Goal: Book appointment/travel/reservation

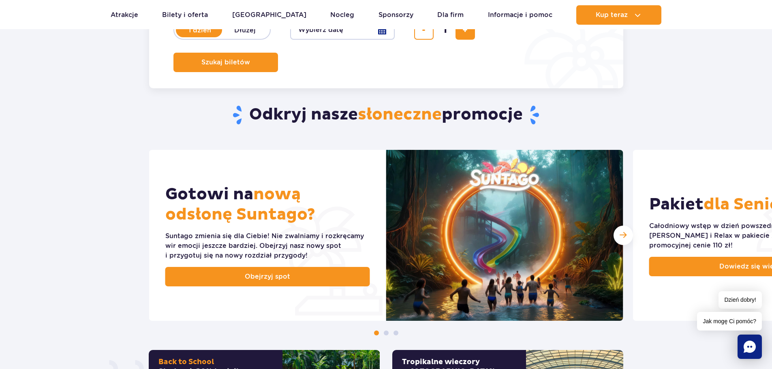
scroll to position [243, 0]
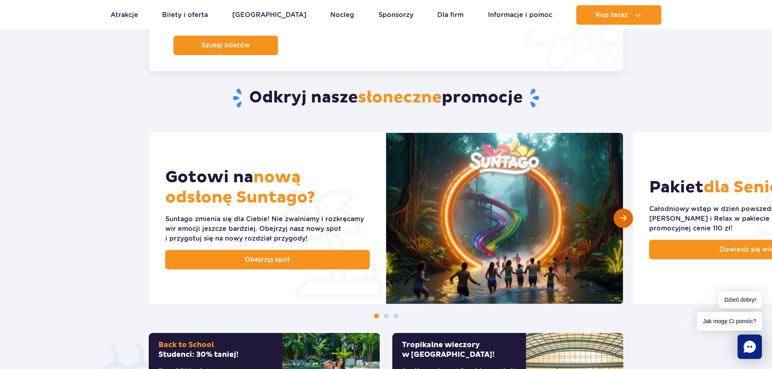
click at [628, 220] on div "Następny slajd" at bounding box center [622, 218] width 19 height 19
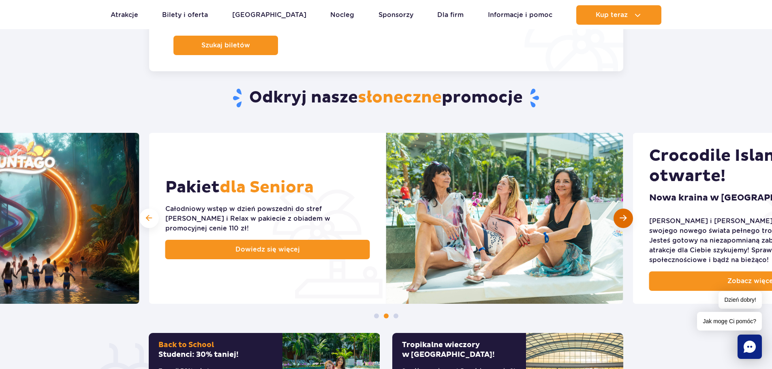
click at [622, 219] on span "Następny slajd" at bounding box center [622, 218] width 7 height 8
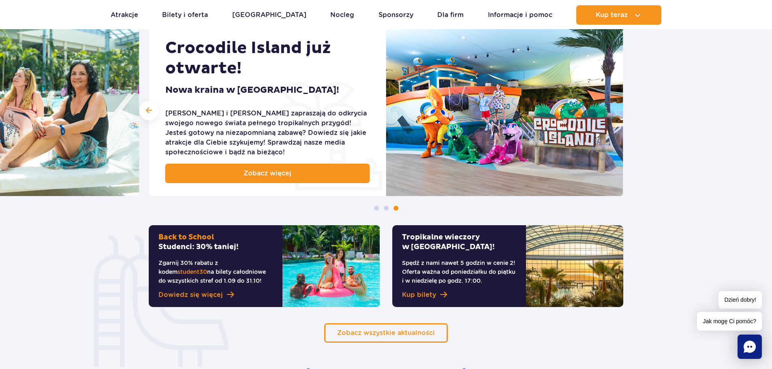
scroll to position [405, 0]
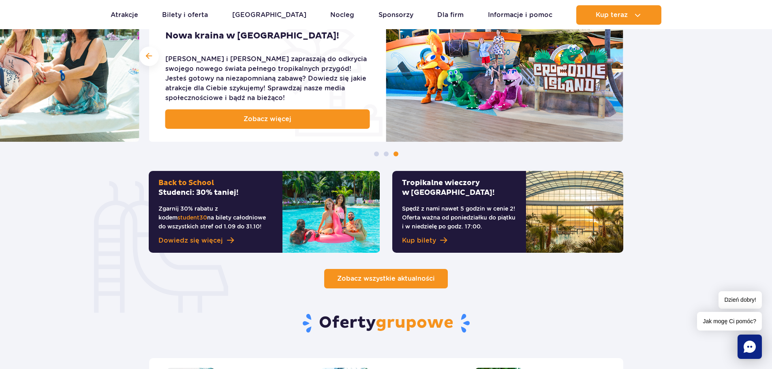
click at [374, 279] on span "Zobacz wszystkie aktualności" at bounding box center [386, 279] width 98 height 8
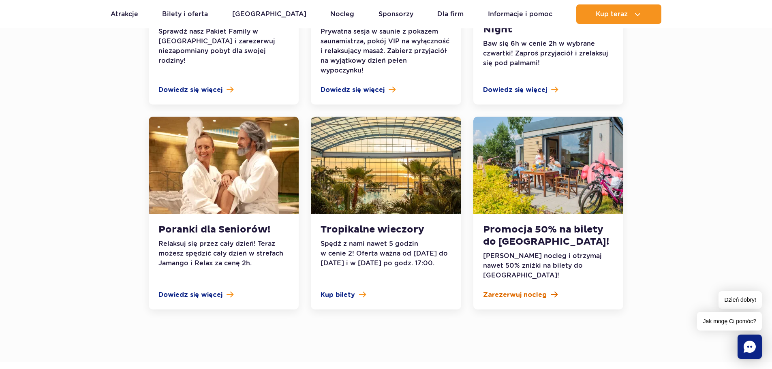
scroll to position [770, 0]
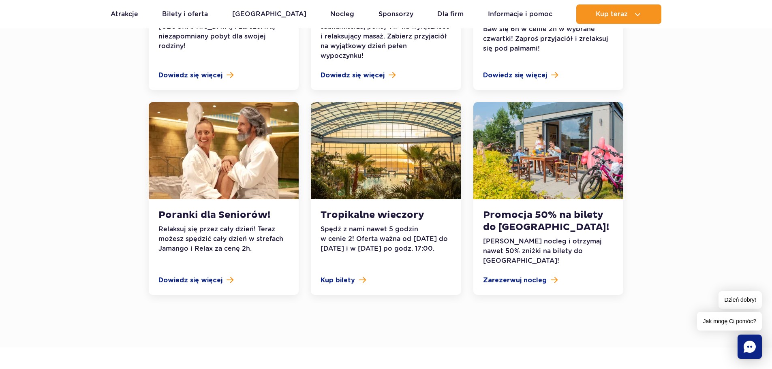
click at [520, 246] on div "Promocja 50% na bilety do [GEOGRAPHIC_DATA]! Zarezerwuj nocleg i otrzymaj nawet…" at bounding box center [548, 247] width 150 height 96
click at [520, 275] on span "Zarezerwuj nocleg" at bounding box center [515, 280] width 64 height 10
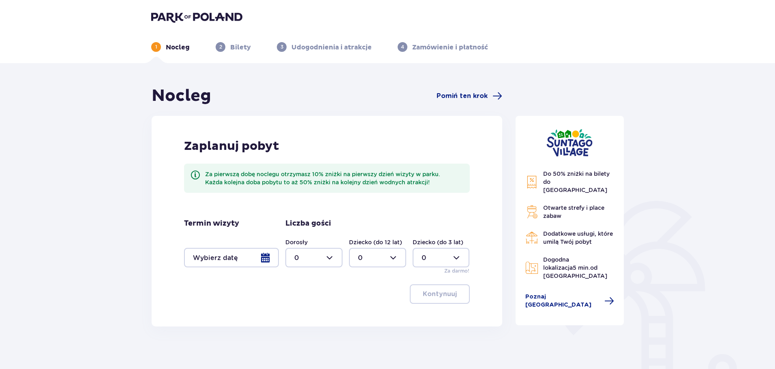
click at [456, 259] on div at bounding box center [440, 257] width 57 height 19
click at [426, 334] on div "3" at bounding box center [440, 333] width 39 height 9
type input "3"
click at [323, 262] on div at bounding box center [313, 257] width 57 height 19
click at [297, 314] on p "2" at bounding box center [296, 316] width 4 height 9
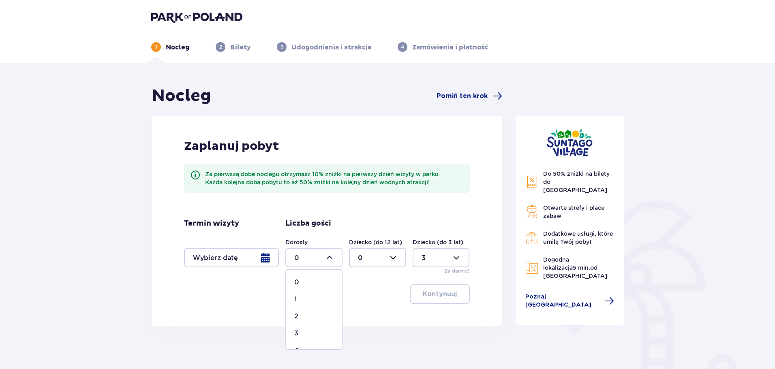
type input "2"
click at [375, 260] on div at bounding box center [377, 257] width 57 height 19
click at [366, 299] on div "1" at bounding box center [377, 299] width 39 height 9
type input "1"
click at [237, 265] on div at bounding box center [231, 257] width 95 height 19
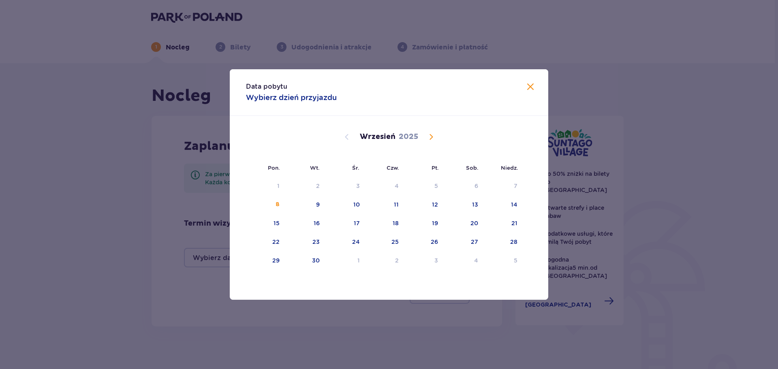
click at [424, 138] on div "Wrzesień 2025" at bounding box center [389, 137] width 268 height 10
click at [425, 137] on div "Wrzesień 2025" at bounding box center [389, 137] width 268 height 10
click at [431, 138] on span "Calendar" at bounding box center [431, 137] width 10 height 10
click at [280, 225] on div "10" at bounding box center [277, 223] width 6 height 8
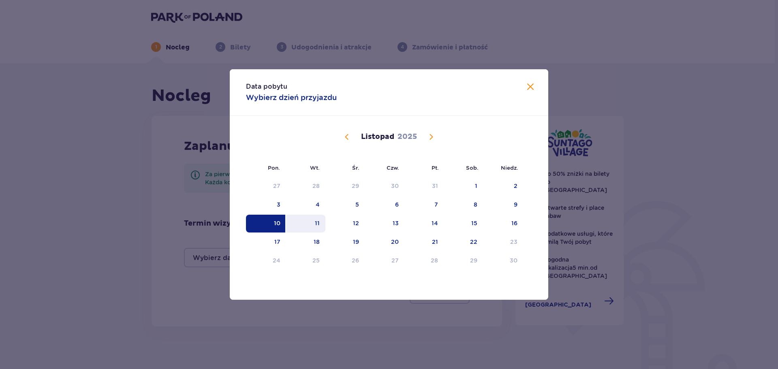
click at [298, 225] on div "11" at bounding box center [305, 224] width 39 height 18
type input "10.11.25 - 11.11.25"
type input "0"
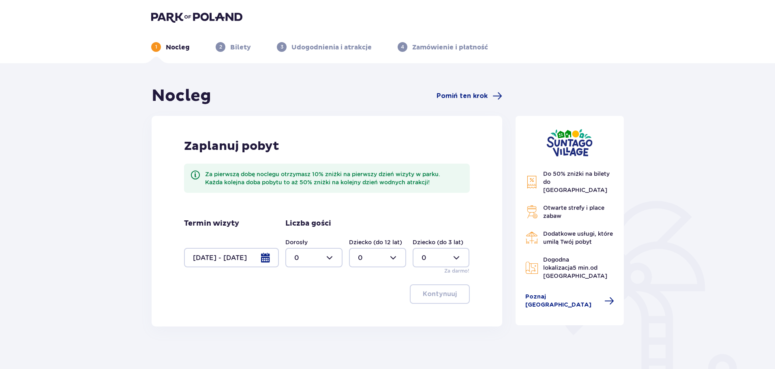
click at [319, 252] on div at bounding box center [313, 257] width 57 height 19
click at [303, 315] on div "2" at bounding box center [313, 316] width 39 height 9
type input "2"
click at [393, 254] on div at bounding box center [377, 257] width 57 height 19
click at [375, 298] on div "1" at bounding box center [377, 299] width 39 height 9
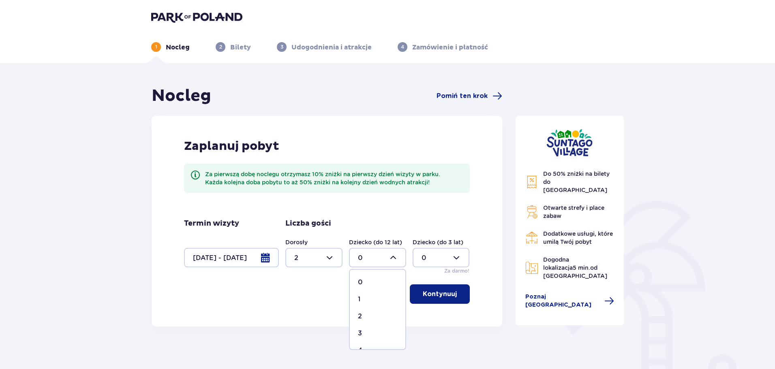
type input "1"
click at [434, 265] on div at bounding box center [440, 257] width 57 height 19
click at [427, 311] on span "2" at bounding box center [441, 316] width 56 height 17
type input "2"
click at [444, 299] on p "Kontynuuj" at bounding box center [440, 294] width 34 height 9
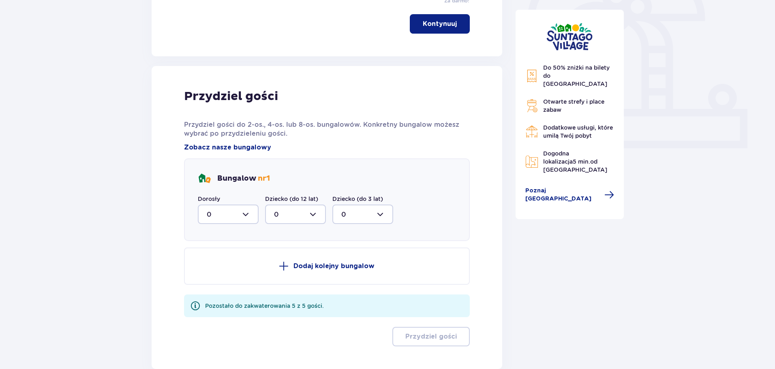
scroll to position [319, 0]
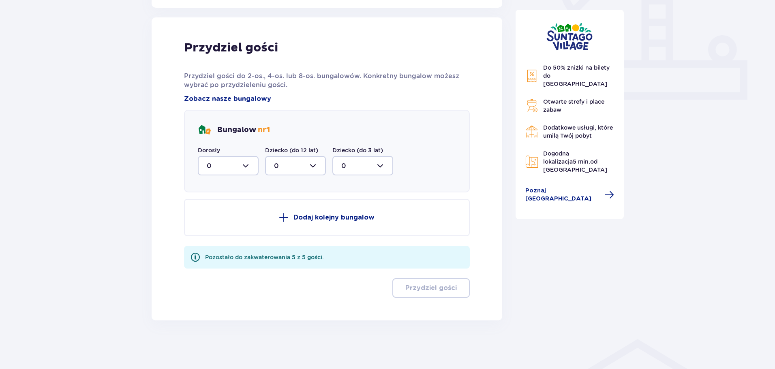
click at [216, 172] on div at bounding box center [228, 165] width 61 height 19
click at [221, 221] on div "2" at bounding box center [228, 224] width 43 height 9
type input "2"
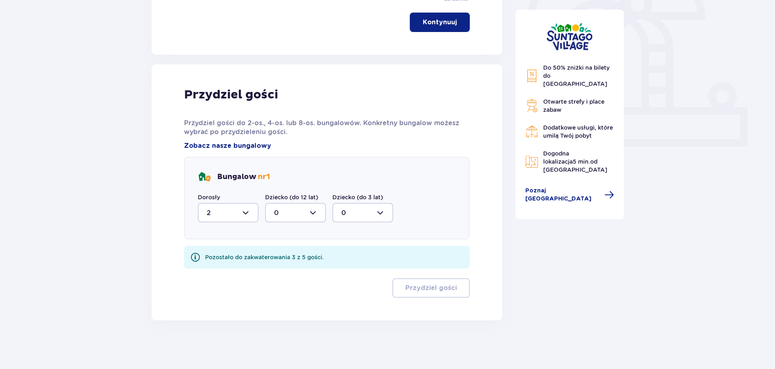
click at [292, 213] on div at bounding box center [295, 212] width 61 height 19
click at [275, 252] on p "1" at bounding box center [275, 254] width 2 height 9
type input "1"
click at [342, 213] on div at bounding box center [362, 212] width 61 height 19
click at [348, 269] on div "2" at bounding box center [362, 271] width 43 height 9
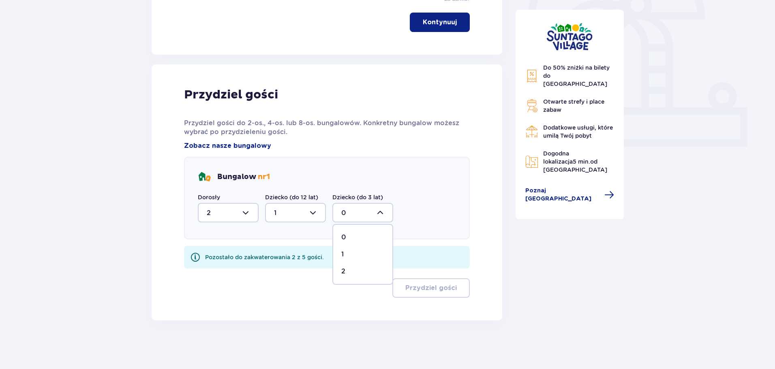
type input "2"
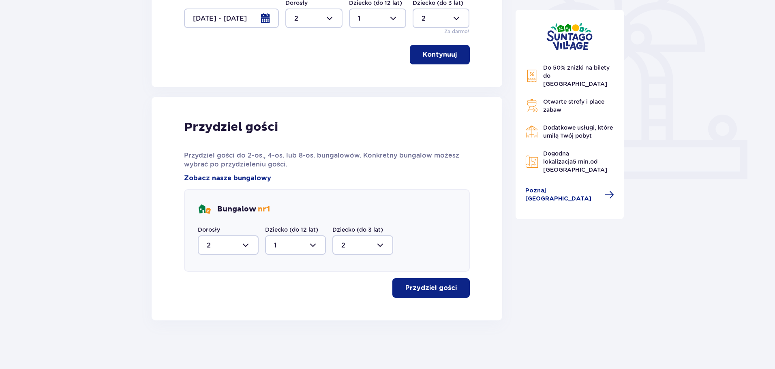
scroll to position [239, 0]
click at [427, 292] on p "Przydziel gości" at bounding box center [430, 288] width 51 height 9
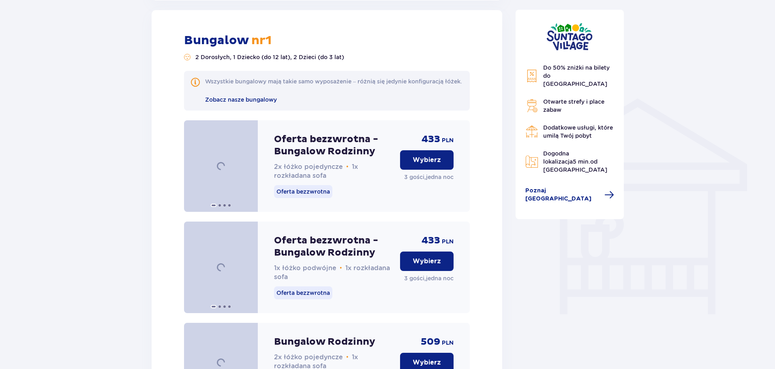
scroll to position [560, 0]
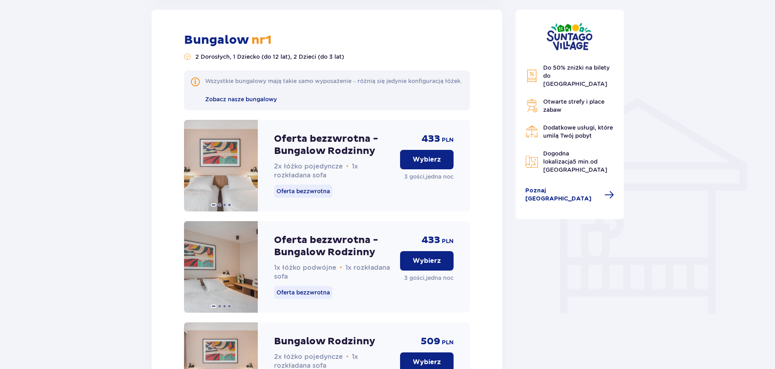
click at [423, 164] on p "Wybierz" at bounding box center [426, 159] width 28 height 9
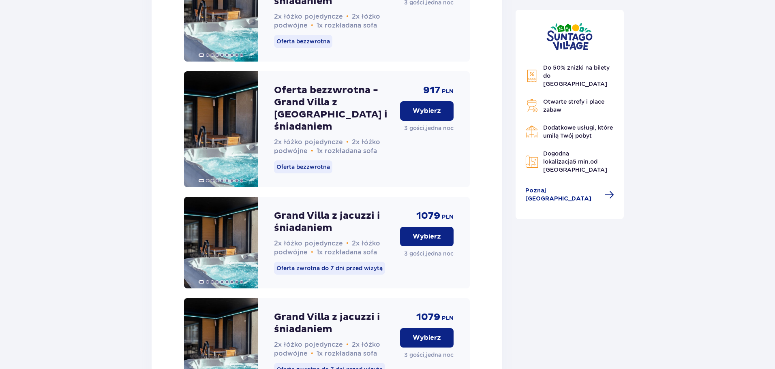
scroll to position [2046, 0]
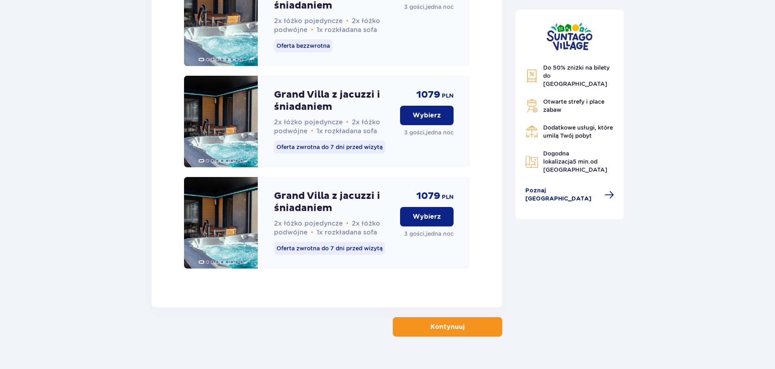
click at [442, 322] on p "Kontynuuj" at bounding box center [447, 326] width 34 height 9
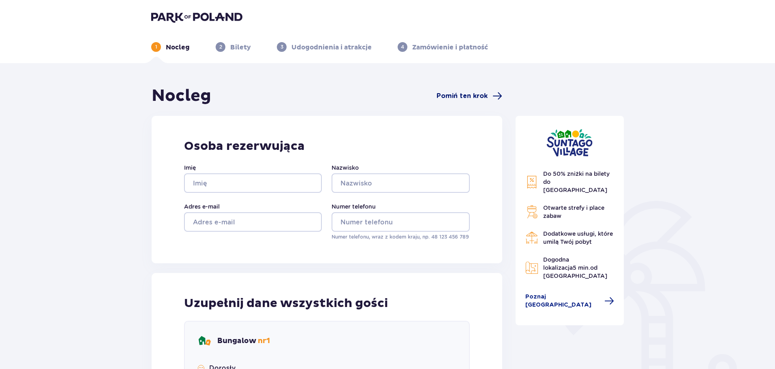
click at [463, 94] on span "Pomiń ten krok" at bounding box center [461, 96] width 51 height 9
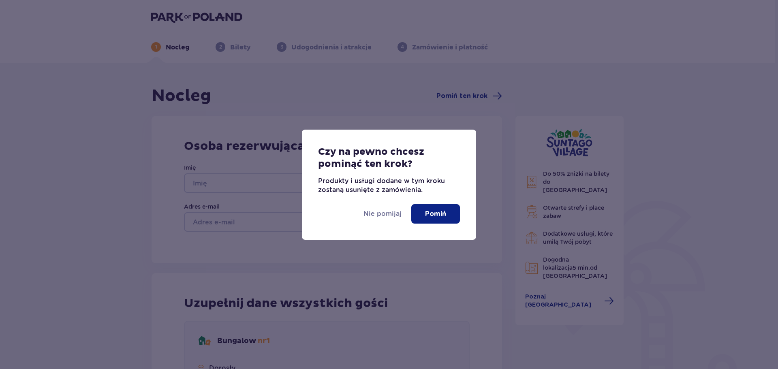
click at [443, 205] on button "Pomiń" at bounding box center [435, 213] width 49 height 19
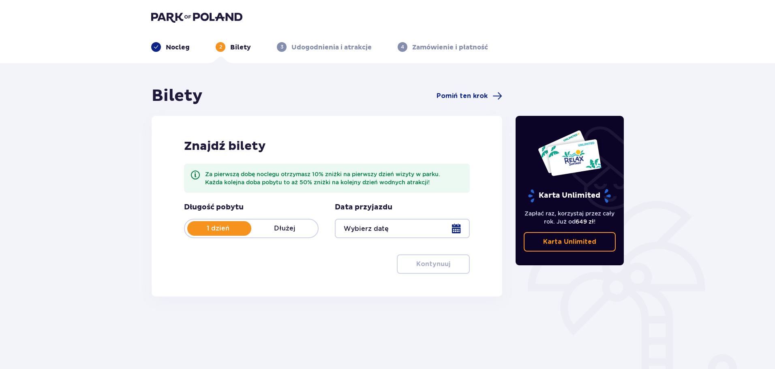
click at [372, 235] on div at bounding box center [402, 228] width 135 height 19
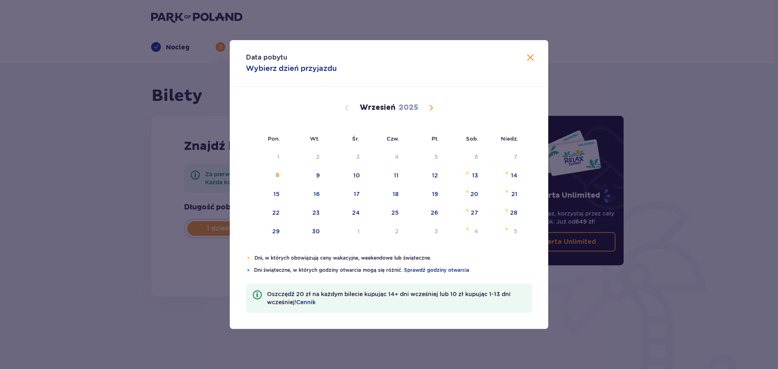
click at [431, 111] on span "Calendar" at bounding box center [431, 108] width 10 height 10
click at [432, 108] on span "Calendar" at bounding box center [431, 108] width 10 height 10
click at [433, 108] on span "Calendar" at bounding box center [431, 108] width 10 height 10
click at [339, 105] on div "Grudzień 2025" at bounding box center [389, 108] width 268 height 10
click at [345, 105] on span "Calendar" at bounding box center [347, 108] width 10 height 10
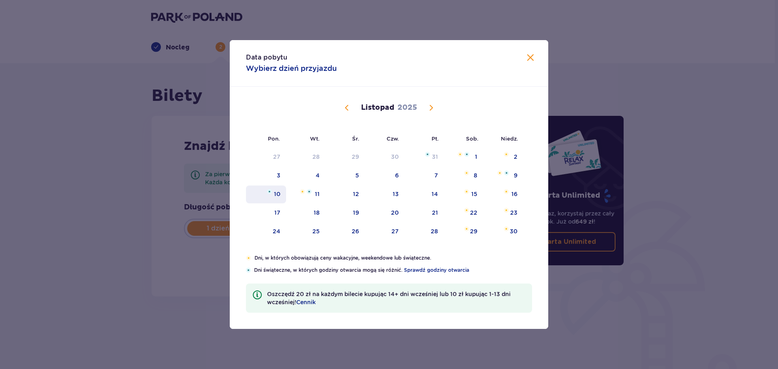
click at [277, 195] on div "10" at bounding box center [277, 194] width 6 height 8
type input "10.11.25"
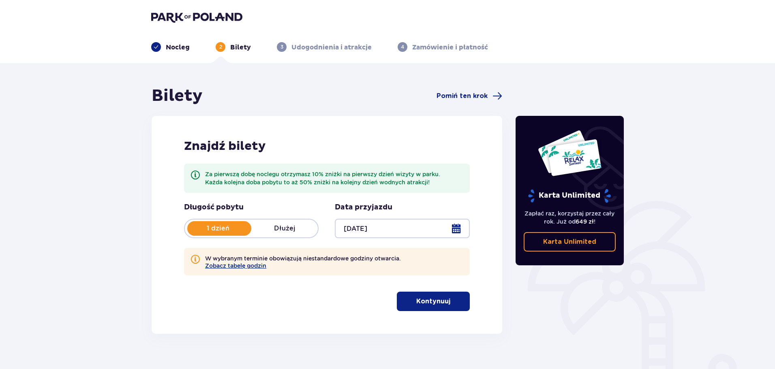
click at [421, 299] on p "Kontynuuj" at bounding box center [433, 301] width 34 height 9
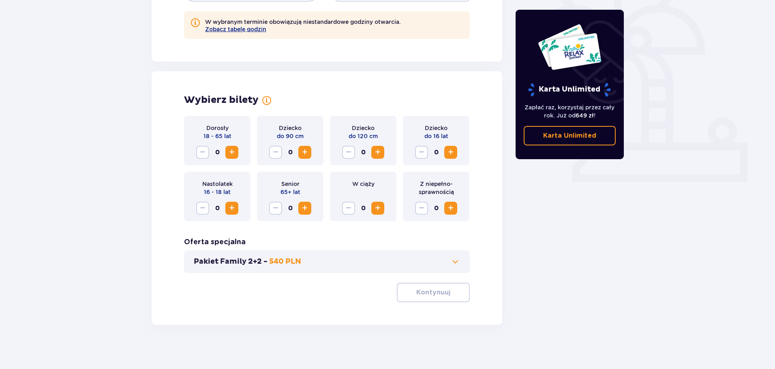
scroll to position [241, 0]
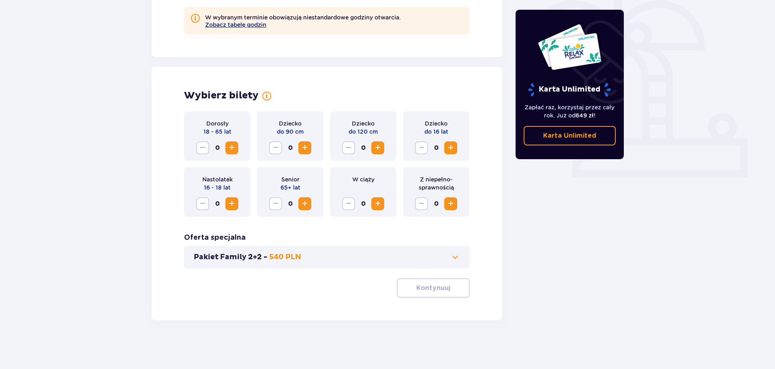
click at [229, 149] on span "Increase" at bounding box center [232, 148] width 10 height 10
click at [377, 148] on span "Increase" at bounding box center [378, 148] width 10 height 10
click at [450, 150] on span "Increase" at bounding box center [451, 148] width 10 height 10
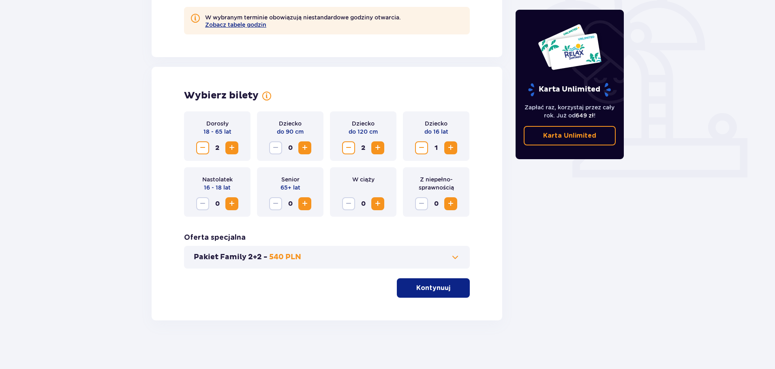
click at [445, 293] on button "Kontynuuj" at bounding box center [433, 287] width 73 height 19
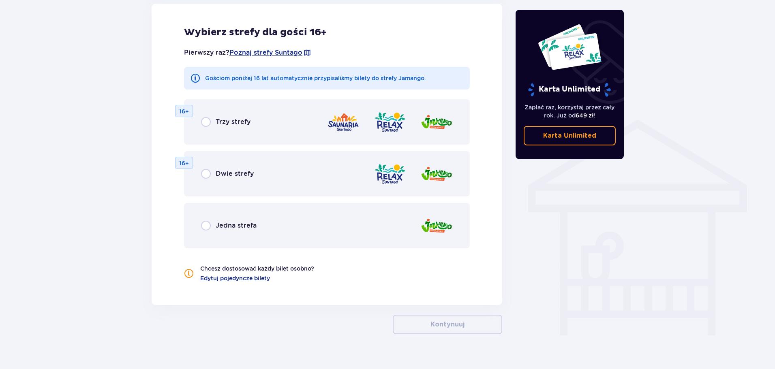
scroll to position [552, 0]
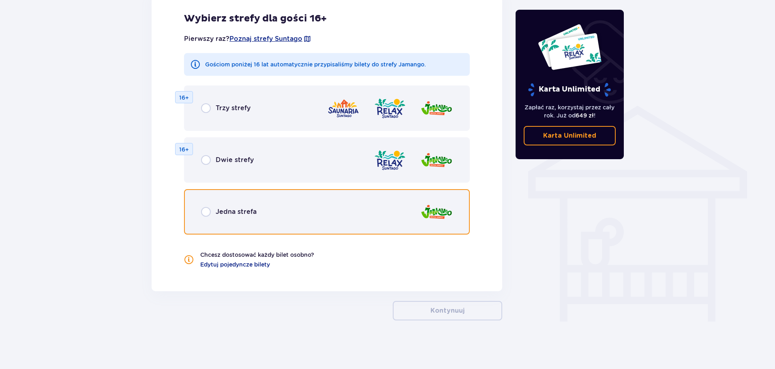
click at [203, 212] on input "radio" at bounding box center [206, 212] width 10 height 10
radio input "true"
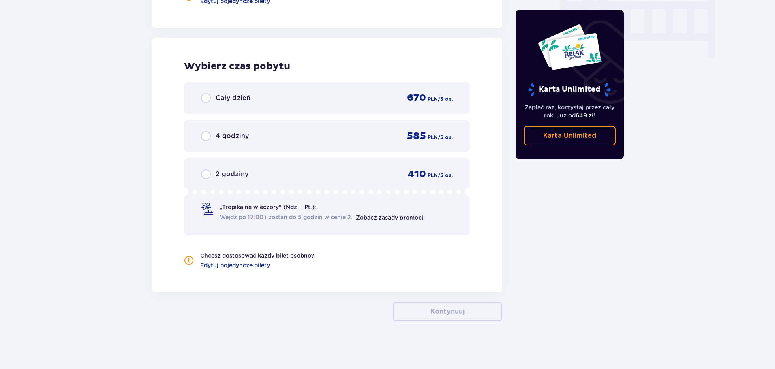
scroll to position [816, 0]
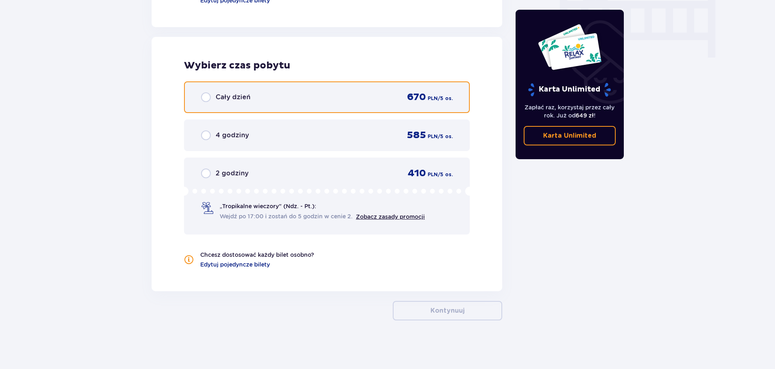
click at [204, 95] on input "radio" at bounding box center [206, 97] width 10 height 10
radio input "true"
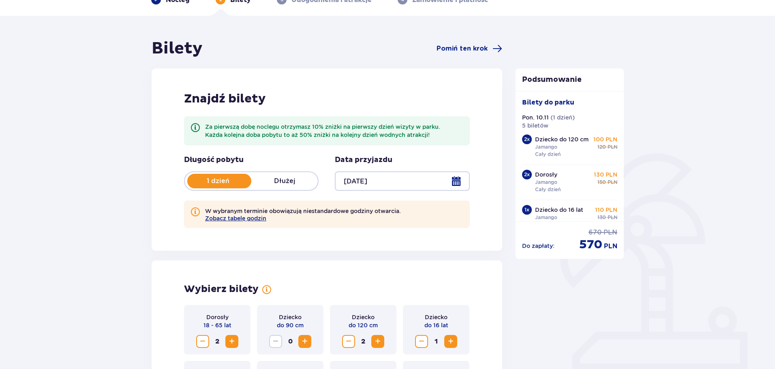
scroll to position [0, 0]
